Goal: Task Accomplishment & Management: Complete application form

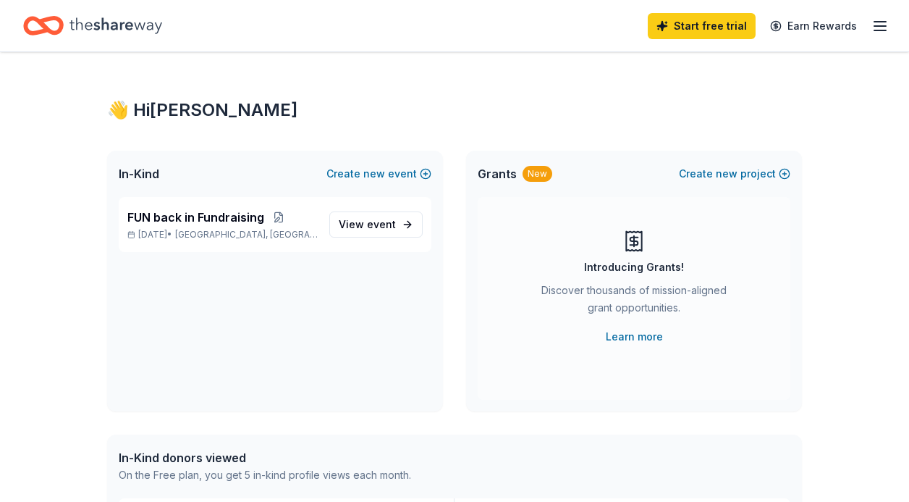
click at [96, 29] on icon "Home" at bounding box center [116, 25] width 93 height 16
click at [868, 20] on div "Start free trial Earn Rewards" at bounding box center [768, 26] width 241 height 34
click at [878, 32] on icon "button" at bounding box center [880, 25] width 17 height 17
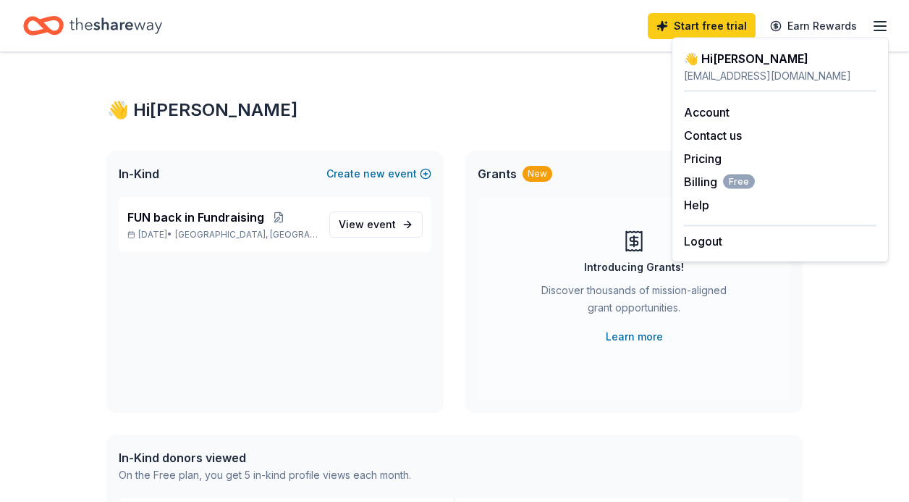
click at [344, 261] on div "FUN back in Fundraising Oct 01, 2025 • Clark, NJ View event" at bounding box center [275, 304] width 336 height 214
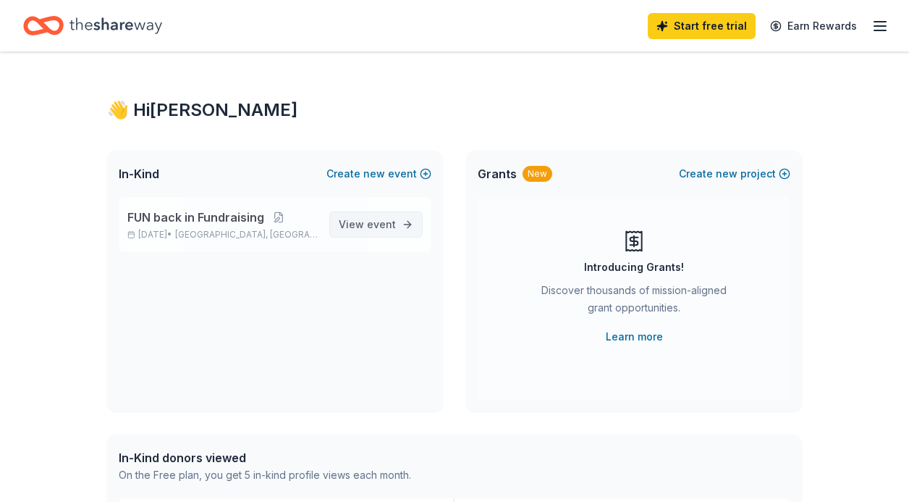
click at [377, 219] on span "event" at bounding box center [381, 224] width 29 height 12
click at [378, 229] on span "event" at bounding box center [381, 224] width 29 height 12
click at [230, 234] on span "Clark, NJ" at bounding box center [246, 235] width 143 height 12
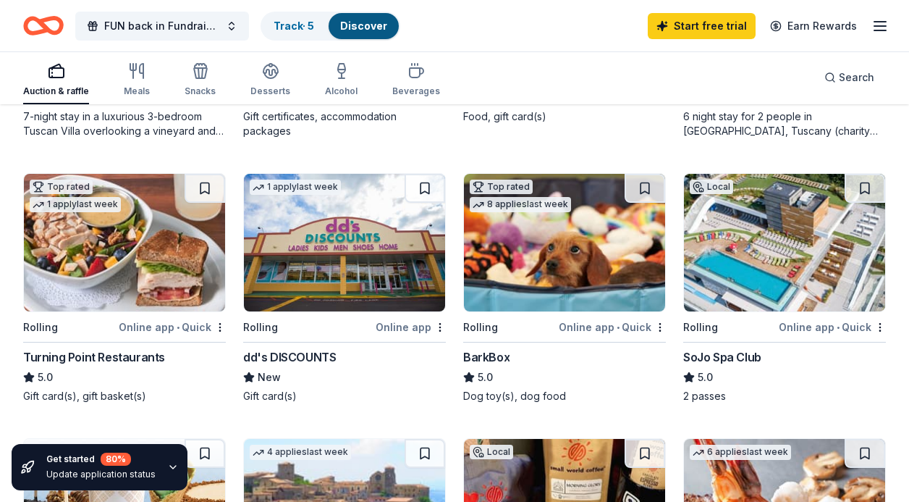
scroll to position [972, 0]
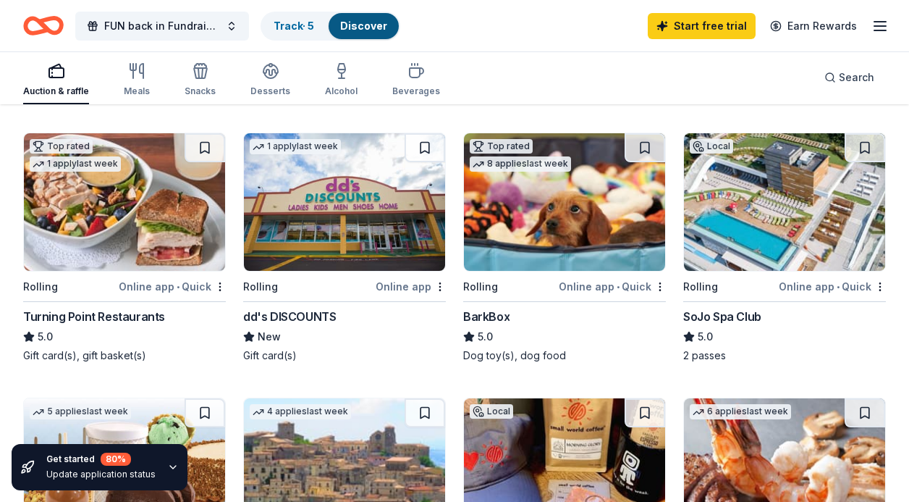
click at [119, 224] on img at bounding box center [124, 202] width 201 height 138
click at [121, 202] on img at bounding box center [124, 202] width 201 height 138
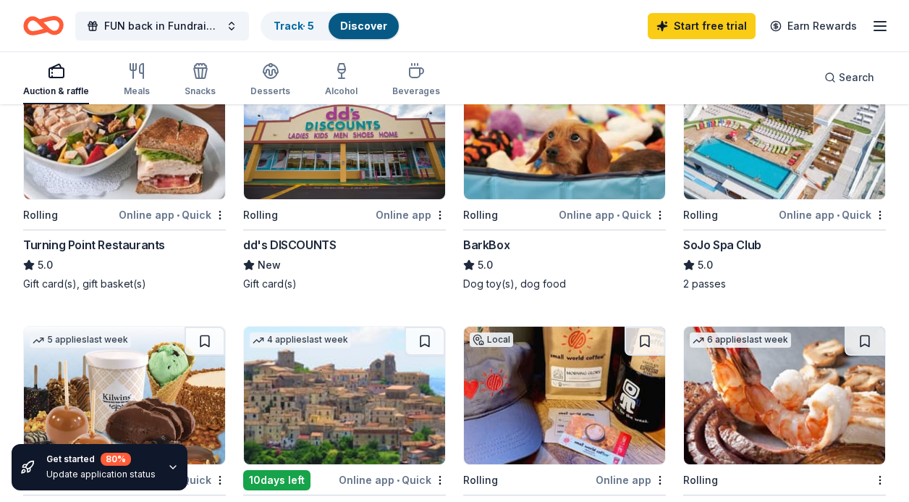
scroll to position [1045, 0]
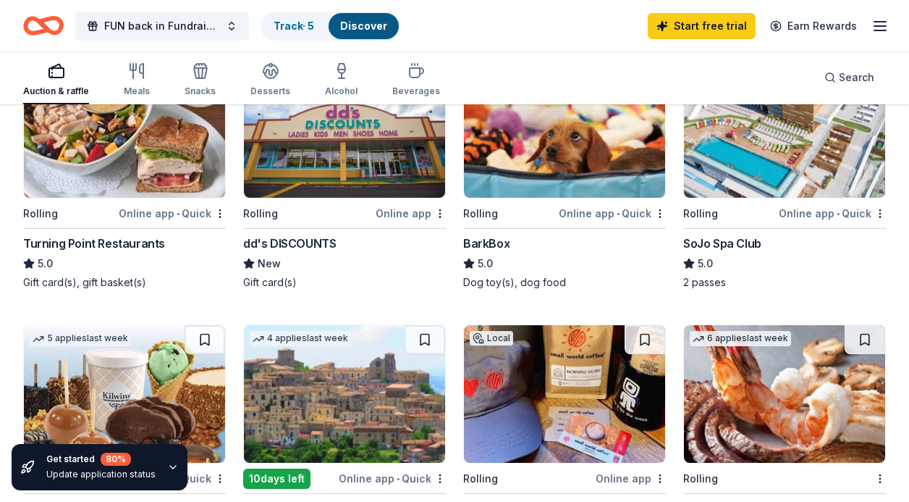
click at [793, 157] on img at bounding box center [784, 129] width 201 height 138
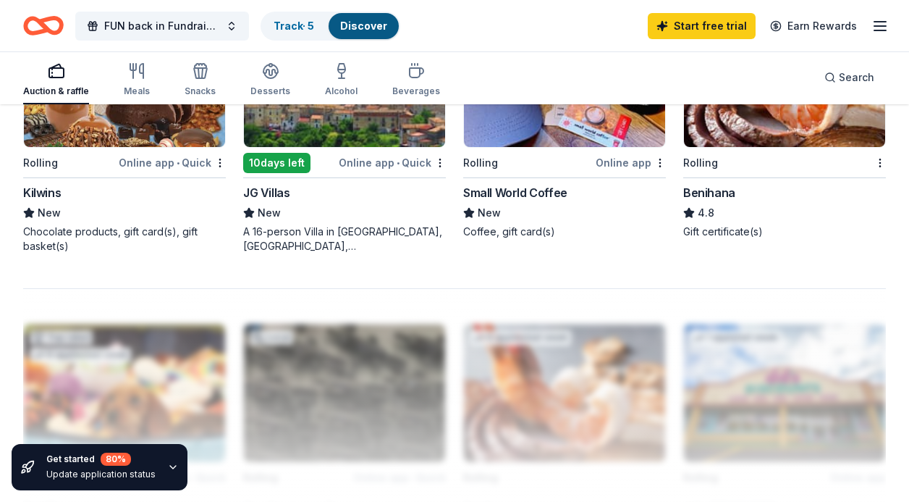
scroll to position [1288, 0]
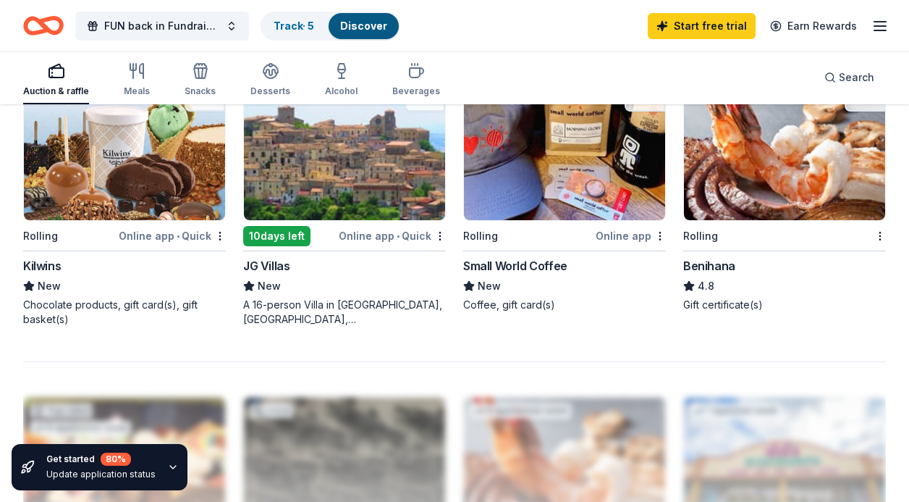
click at [789, 177] on img at bounding box center [784, 152] width 201 height 138
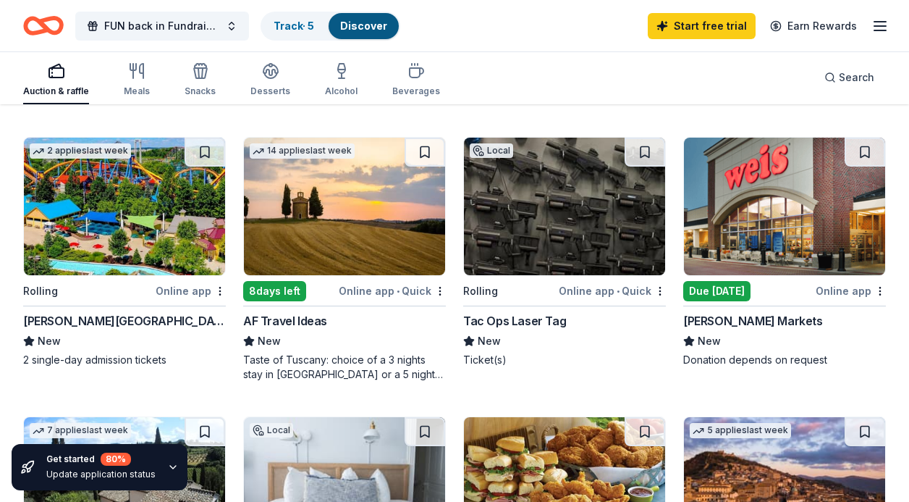
scroll to position [410, 0]
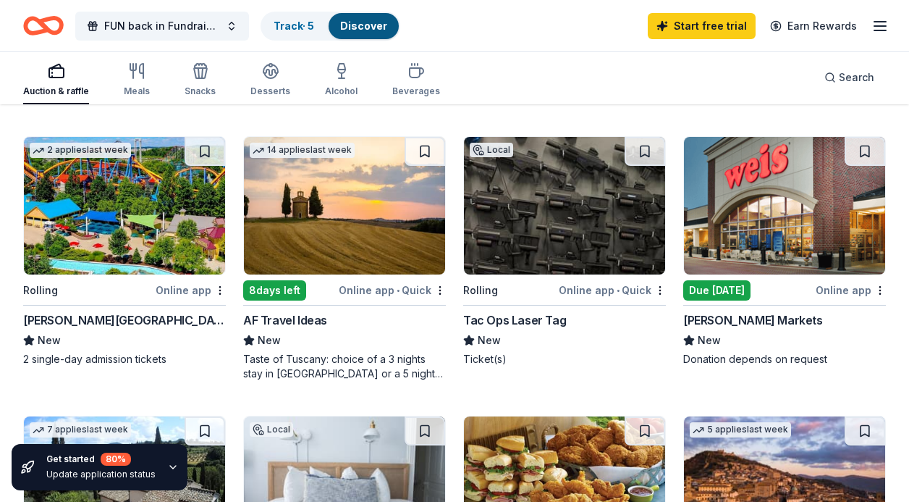
click at [351, 223] on img at bounding box center [344, 206] width 201 height 138
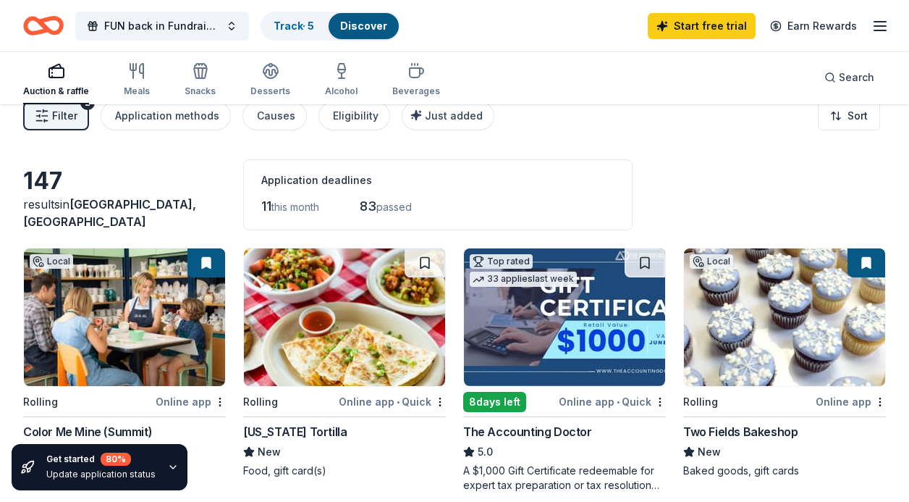
scroll to position [0, 0]
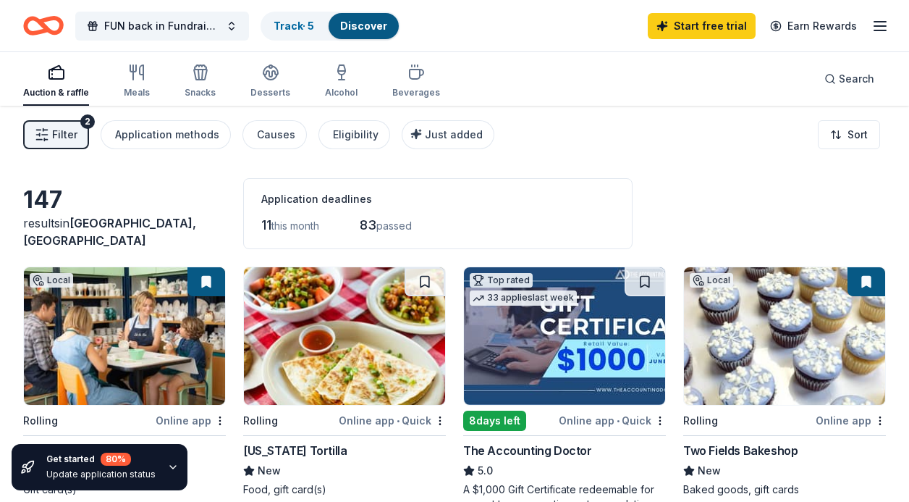
click at [74, 133] on span "Filter" at bounding box center [64, 134] width 25 height 17
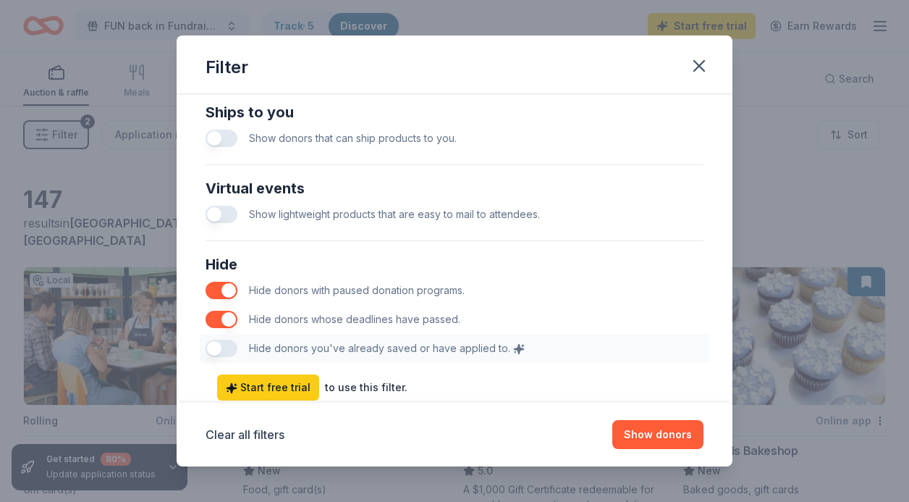
scroll to position [744, 0]
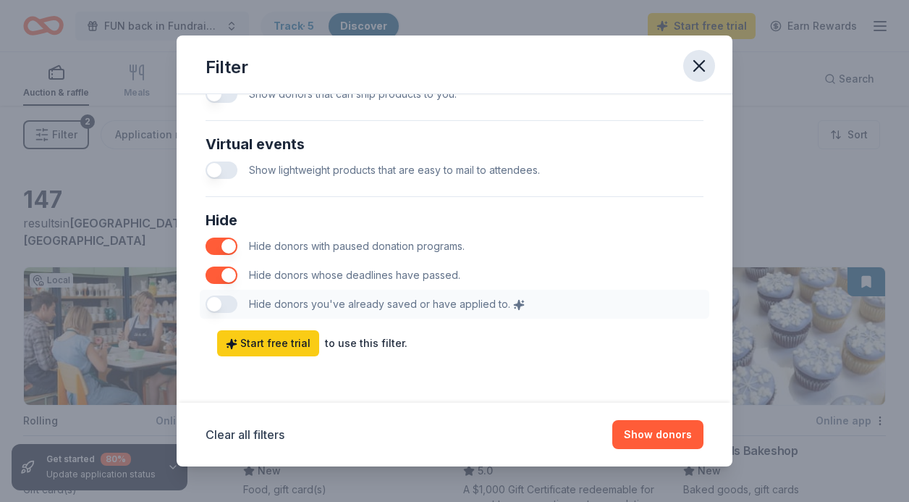
click at [698, 70] on icon "button" at bounding box center [699, 66] width 20 height 20
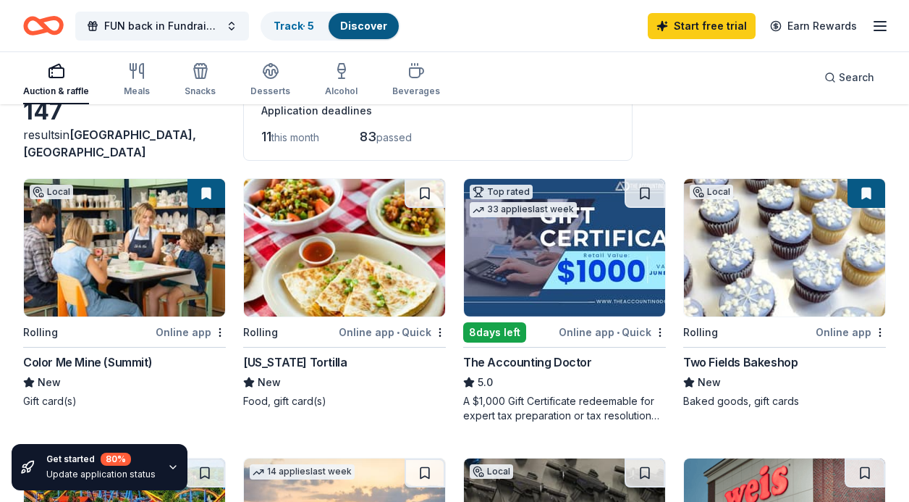
scroll to position [109, 0]
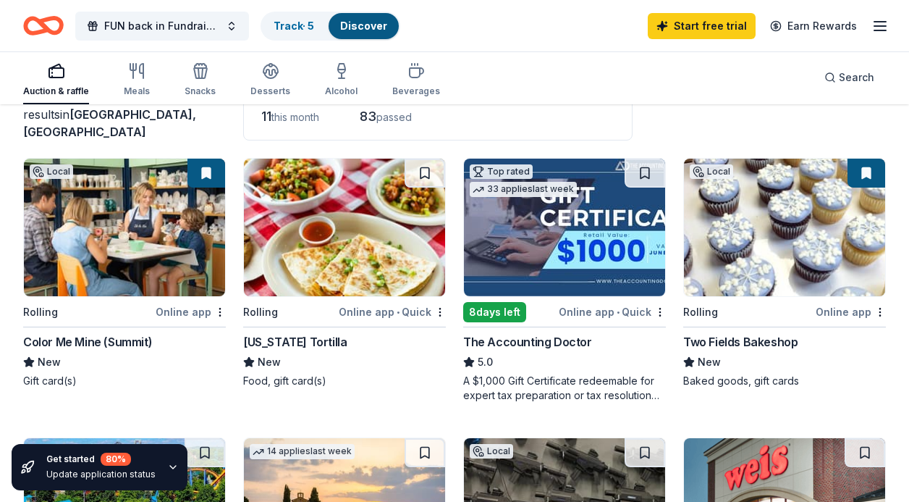
click at [138, 242] on img at bounding box center [124, 228] width 201 height 138
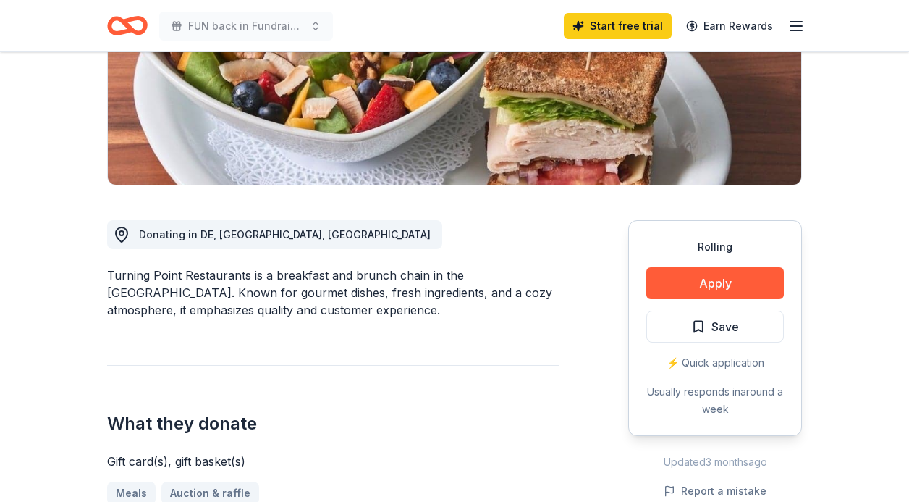
scroll to position [261, 0]
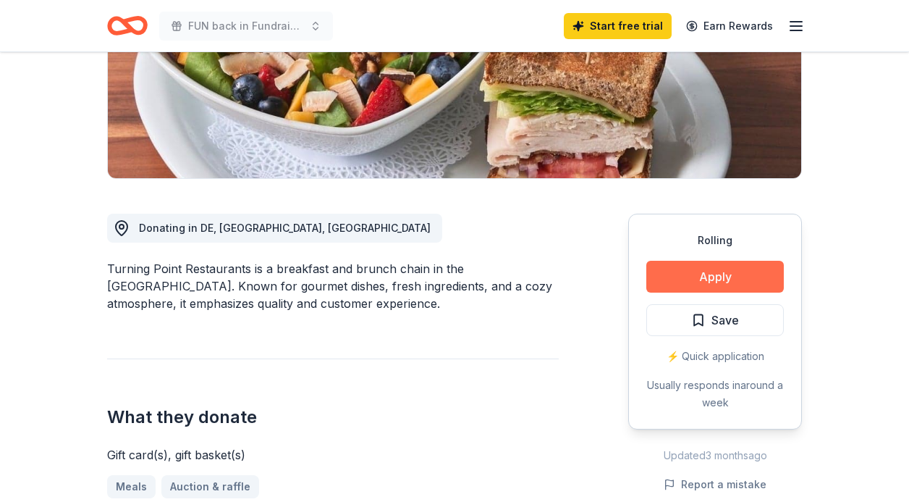
click at [731, 282] on button "Apply" at bounding box center [716, 277] width 138 height 32
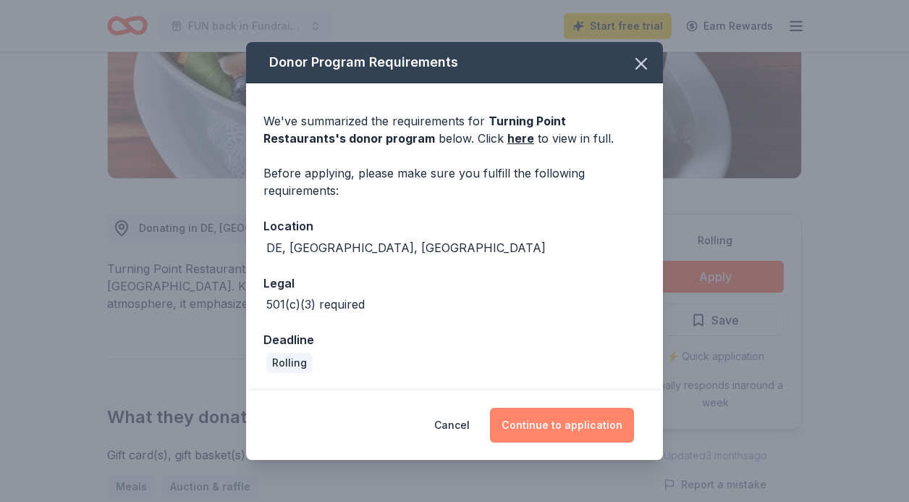
click at [575, 426] on button "Continue to application" at bounding box center [562, 425] width 144 height 35
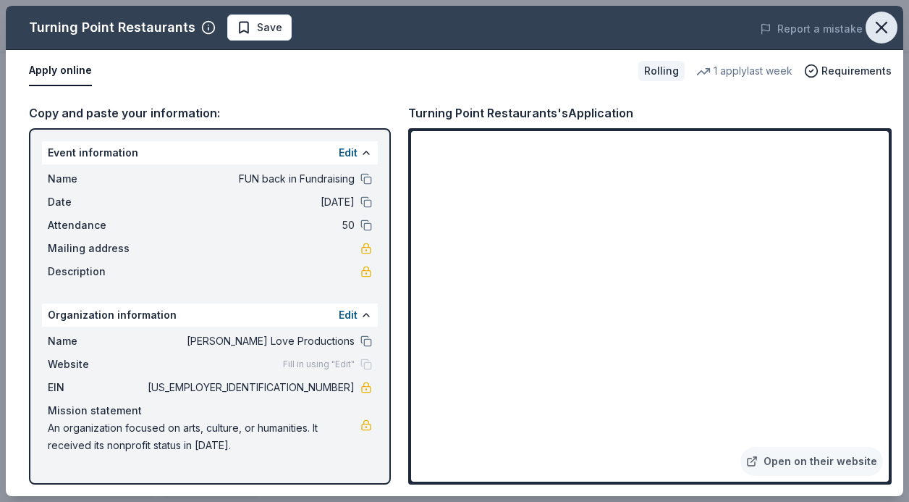
click at [882, 34] on icon "button" at bounding box center [882, 27] width 20 height 20
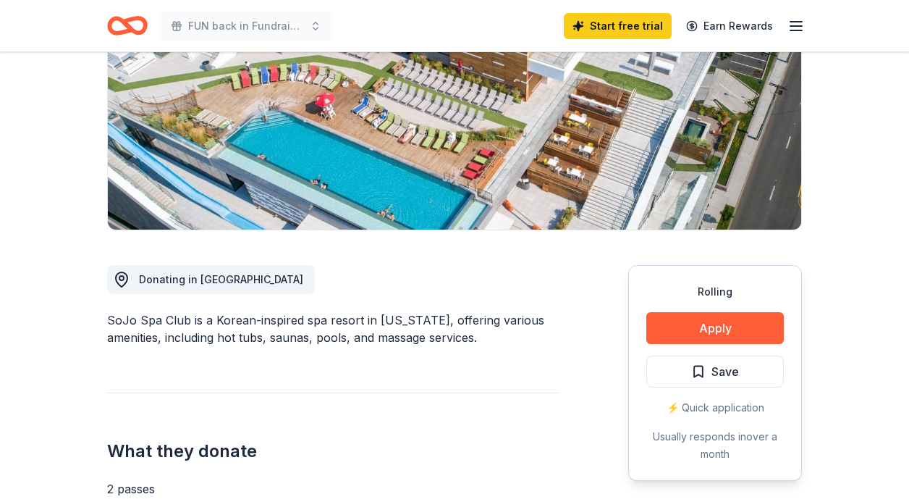
scroll to position [212, 0]
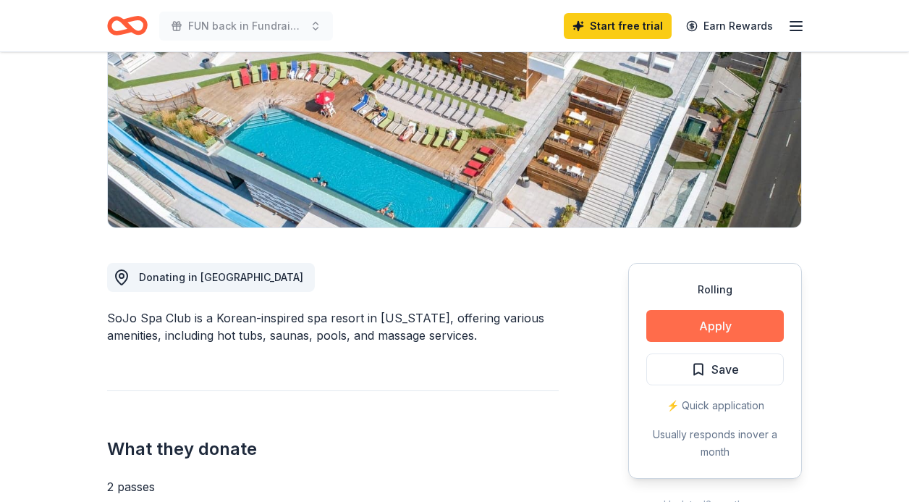
click at [698, 321] on button "Apply" at bounding box center [716, 326] width 138 height 32
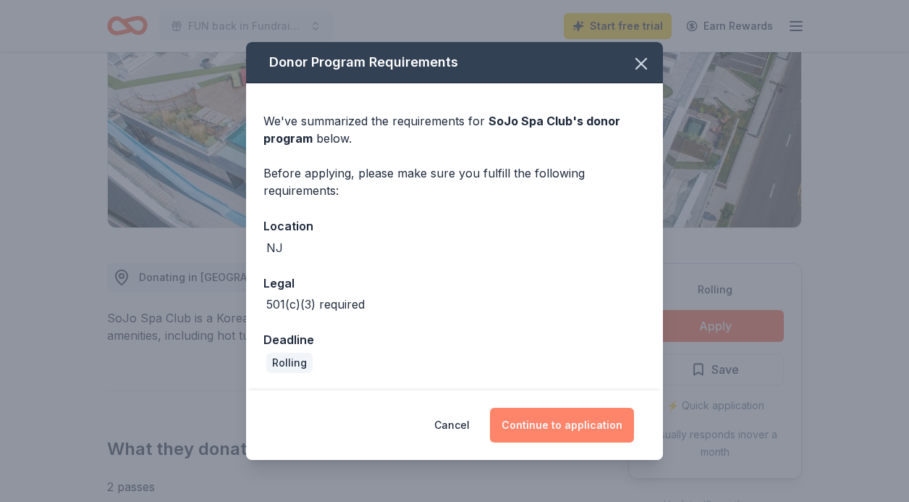
click at [531, 419] on button "Continue to application" at bounding box center [562, 425] width 144 height 35
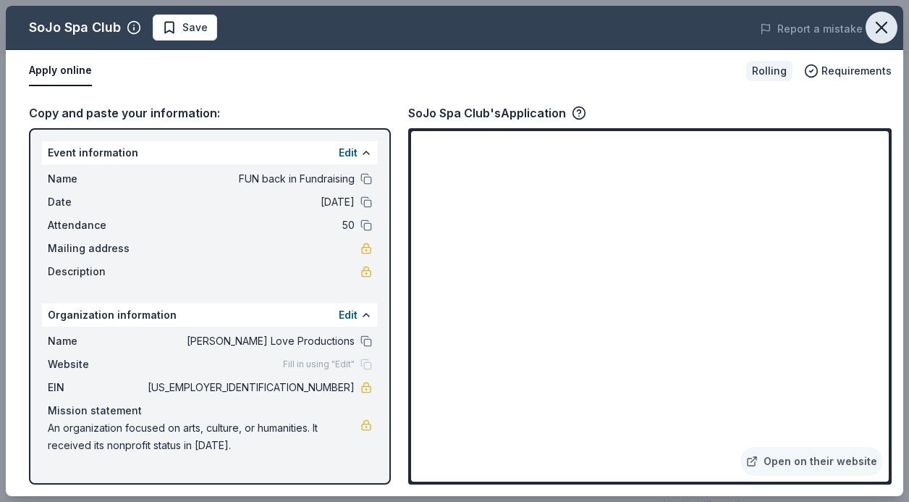
click at [883, 25] on icon "button" at bounding box center [882, 27] width 10 height 10
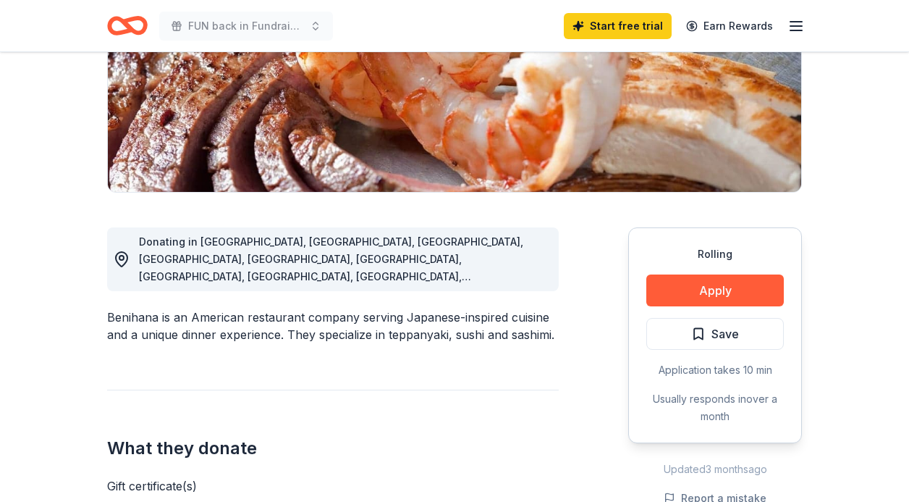
scroll to position [253, 0]
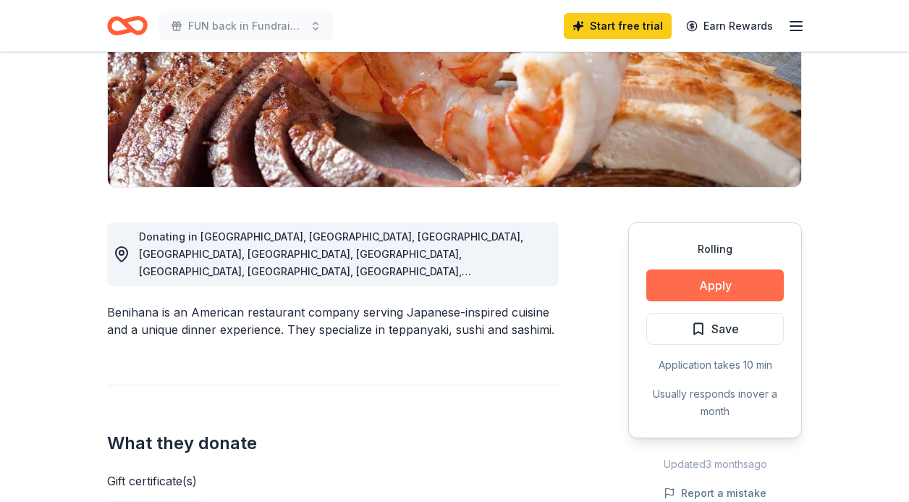
click at [723, 286] on button "Apply" at bounding box center [716, 285] width 138 height 32
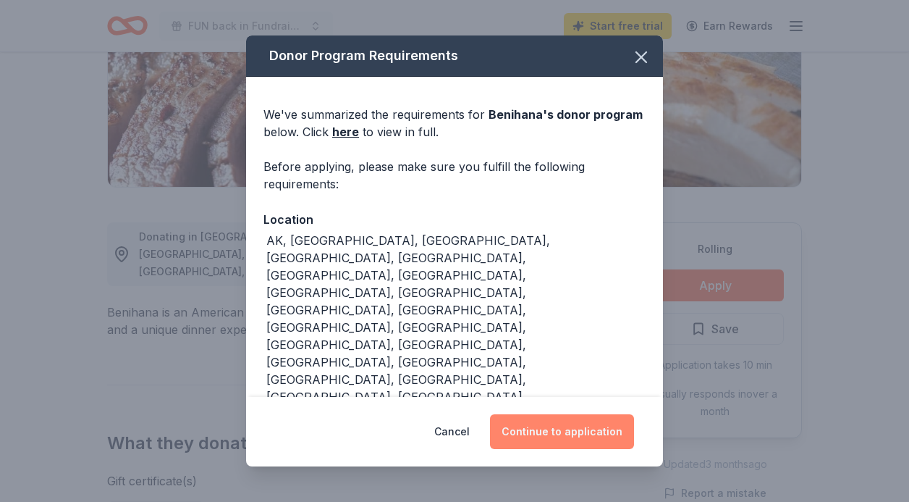
click at [586, 427] on button "Continue to application" at bounding box center [562, 431] width 144 height 35
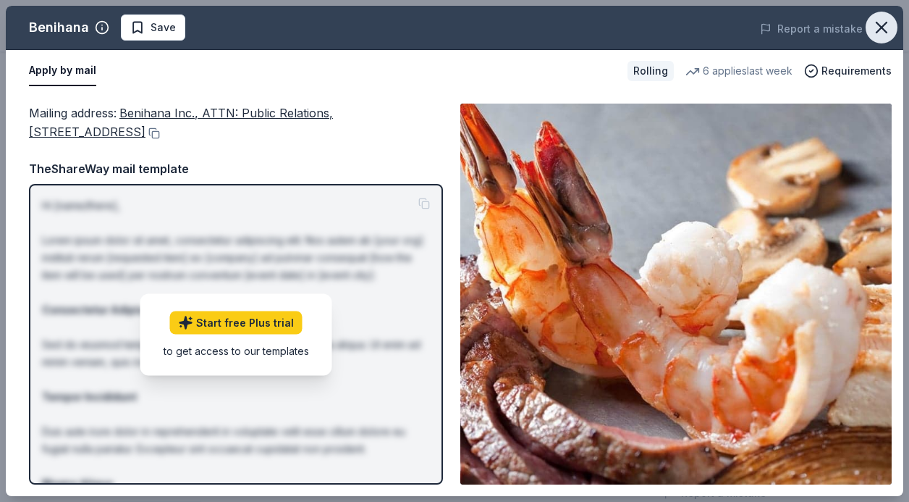
click at [872, 30] on icon "button" at bounding box center [882, 27] width 20 height 20
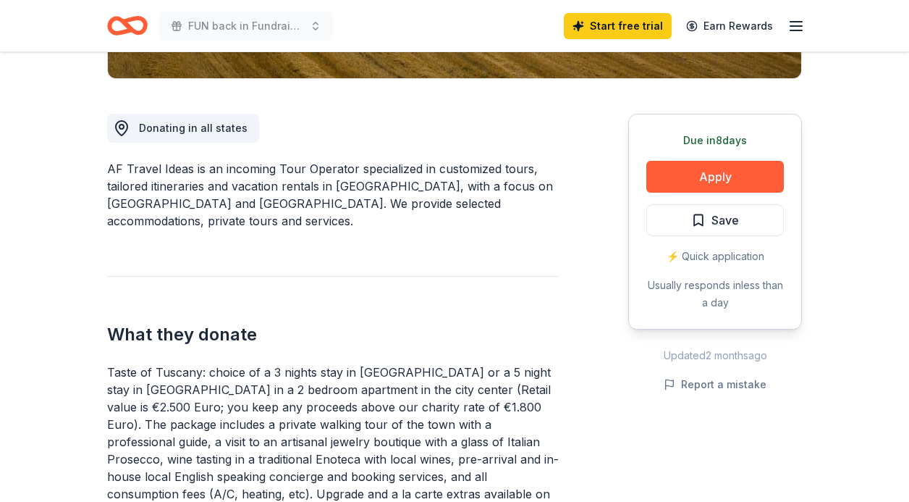
scroll to position [381, 0]
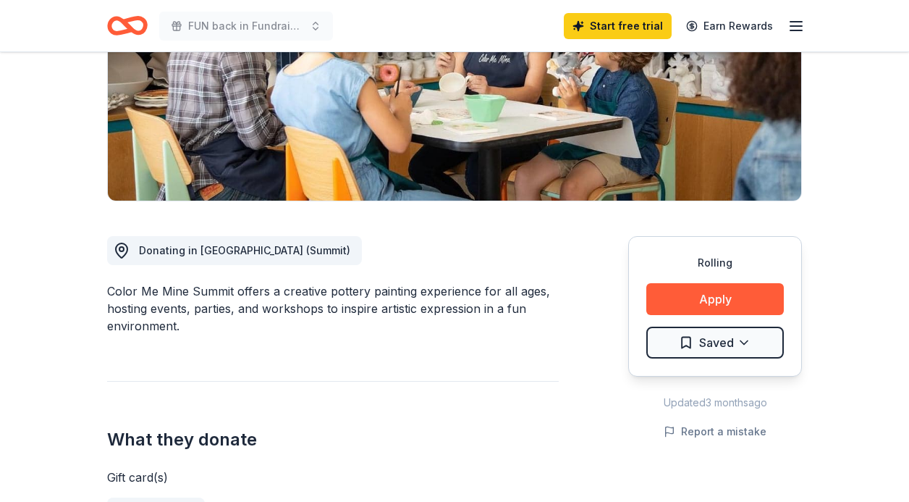
scroll to position [240, 0]
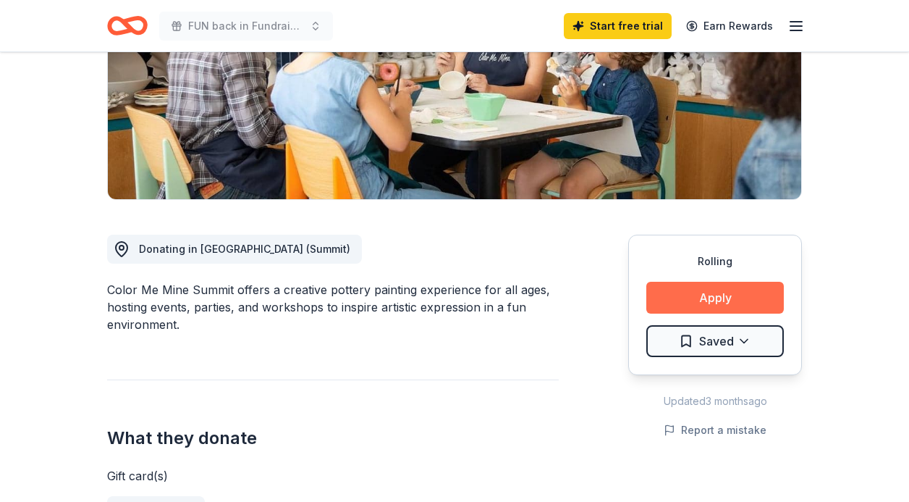
click at [709, 299] on button "Apply" at bounding box center [716, 298] width 138 height 32
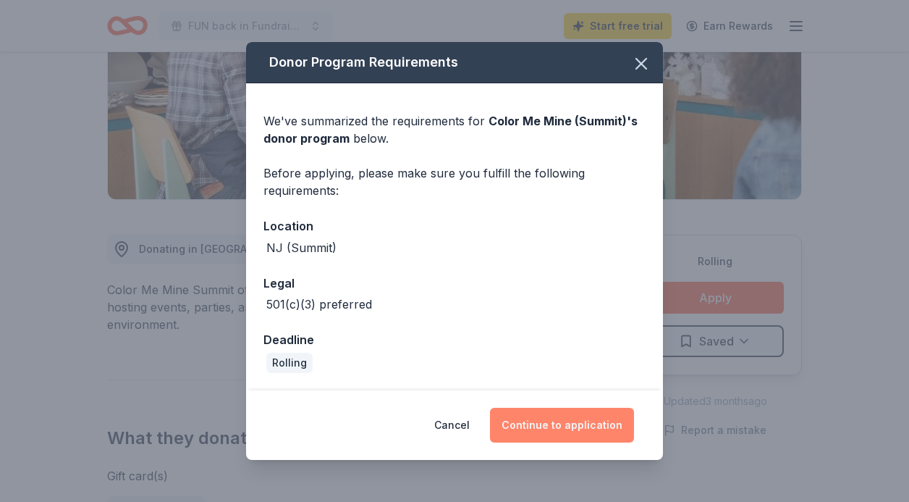
click at [566, 436] on button "Continue to application" at bounding box center [562, 425] width 144 height 35
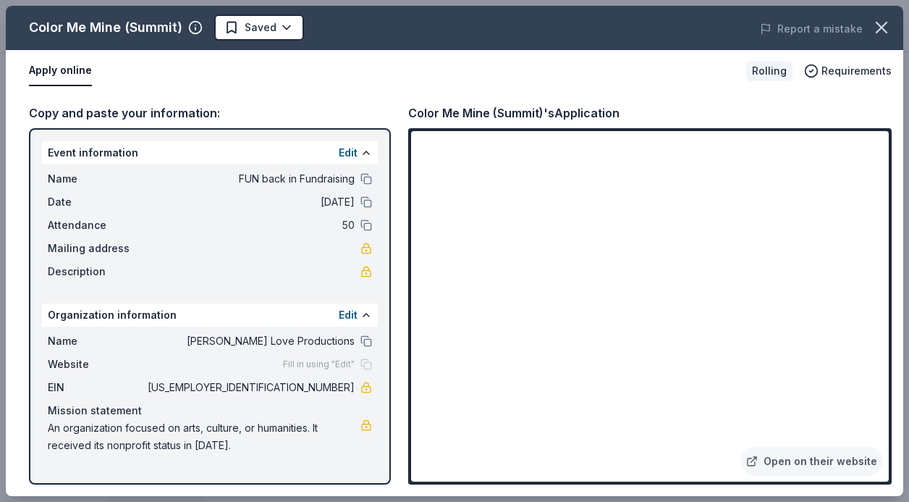
drag, startPoint x: 242, startPoint y: 448, endPoint x: 81, endPoint y: 438, distance: 161.1
click at [81, 438] on span "An organization focused on arts, culture, or humanities. It received its nonpro…" at bounding box center [204, 436] width 313 height 35
